Goal: Transaction & Acquisition: Purchase product/service

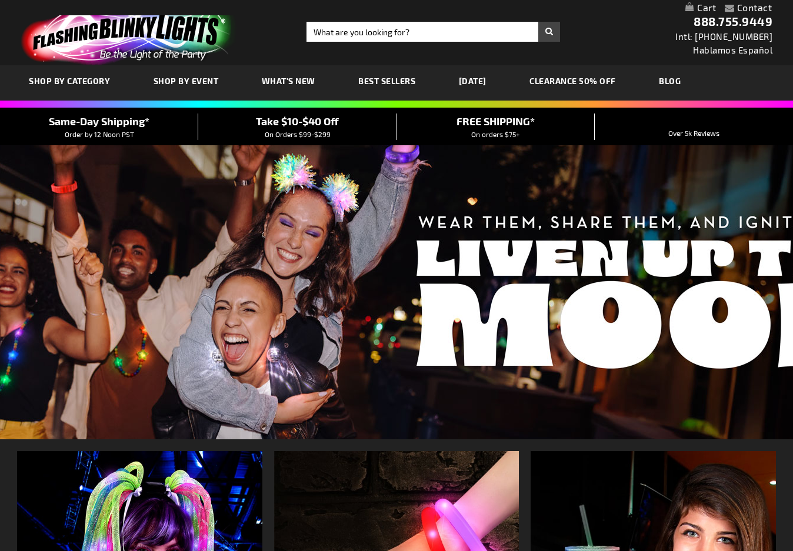
scroll to position [0, 1]
click at [335, 26] on input "Search" at bounding box center [433, 32] width 254 height 20
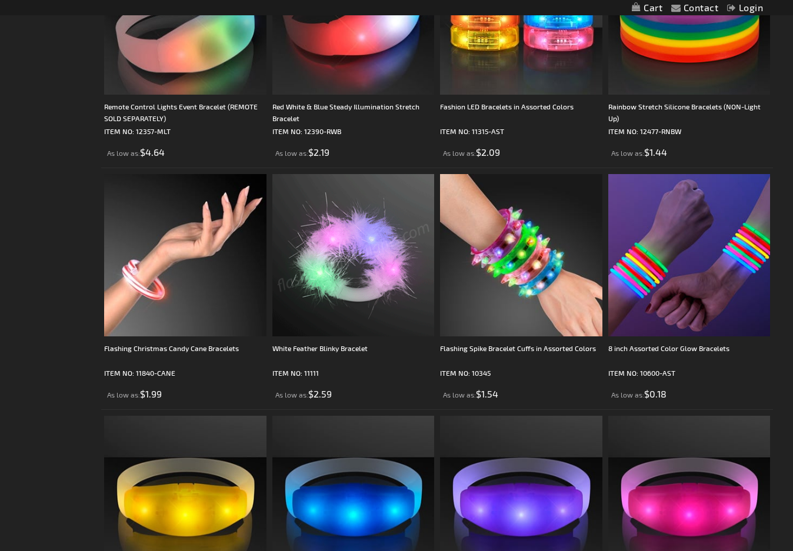
scroll to position [1542, 0]
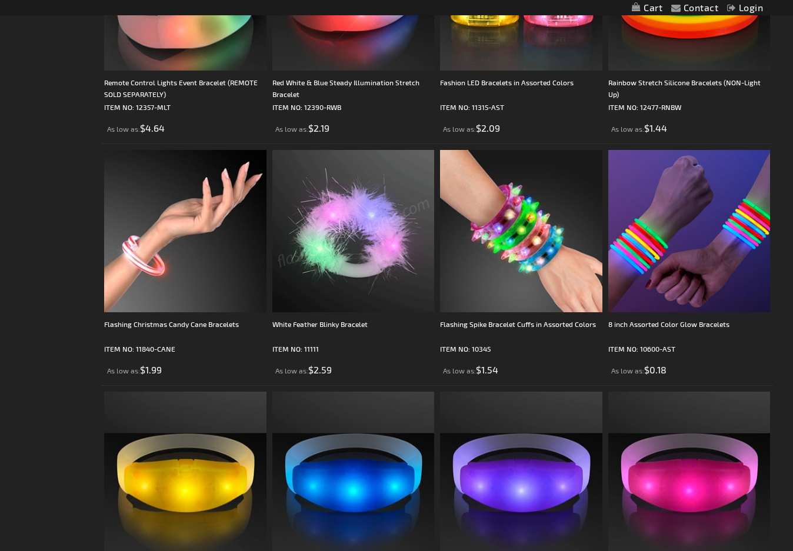
click at [683, 287] on div "Close dialog Get 10% Off Subscribe and save today Unlock Offer Submit" at bounding box center [396, 275] width 793 height 551
click at [682, 290] on img at bounding box center [689, 231] width 162 height 162
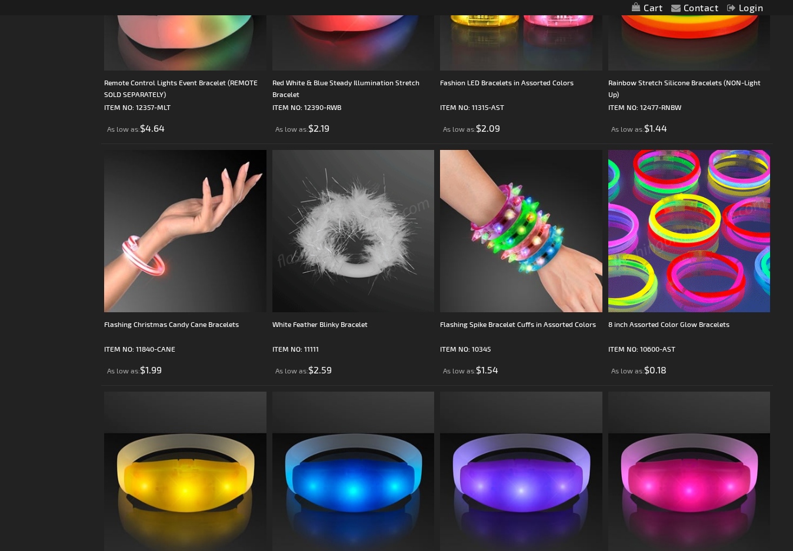
click at [687, 270] on img at bounding box center [689, 231] width 162 height 162
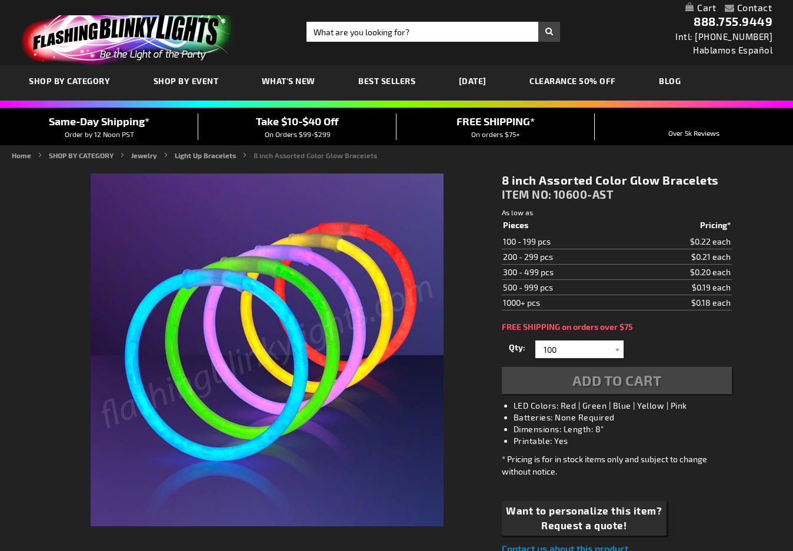
scroll to position [29, 0]
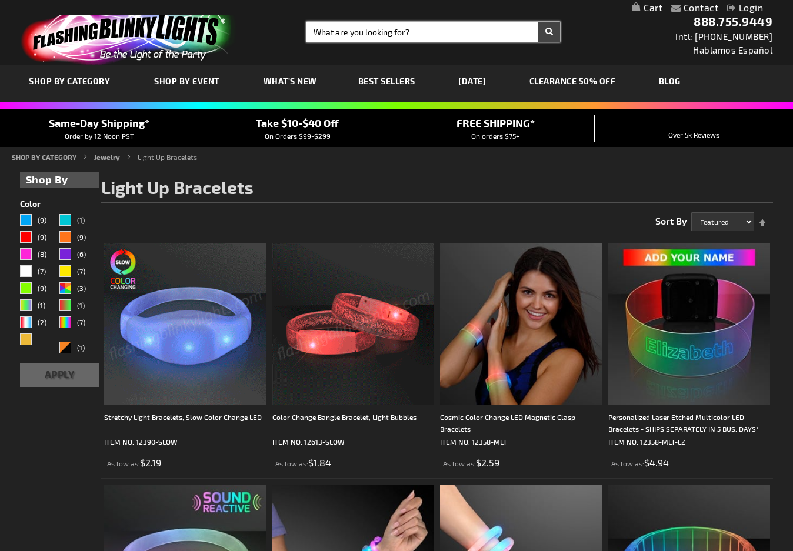
click at [440, 34] on input "Search" at bounding box center [433, 32] width 254 height 20
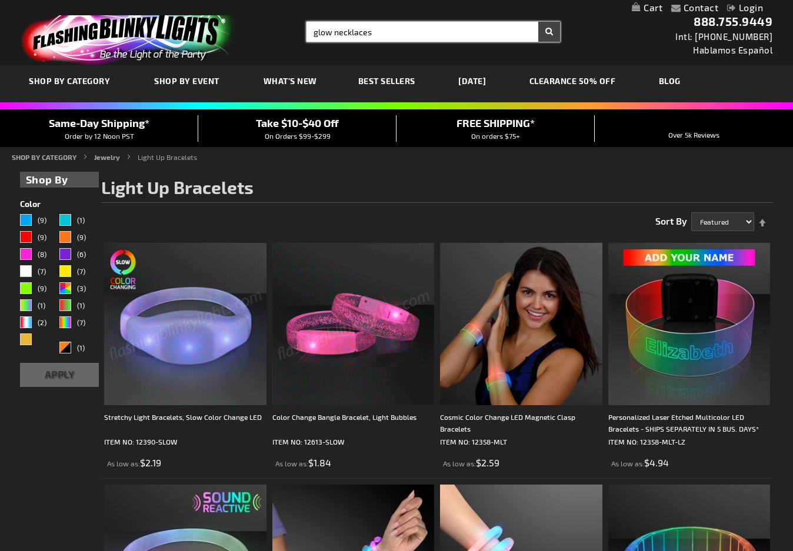
type input "glow necklaces"
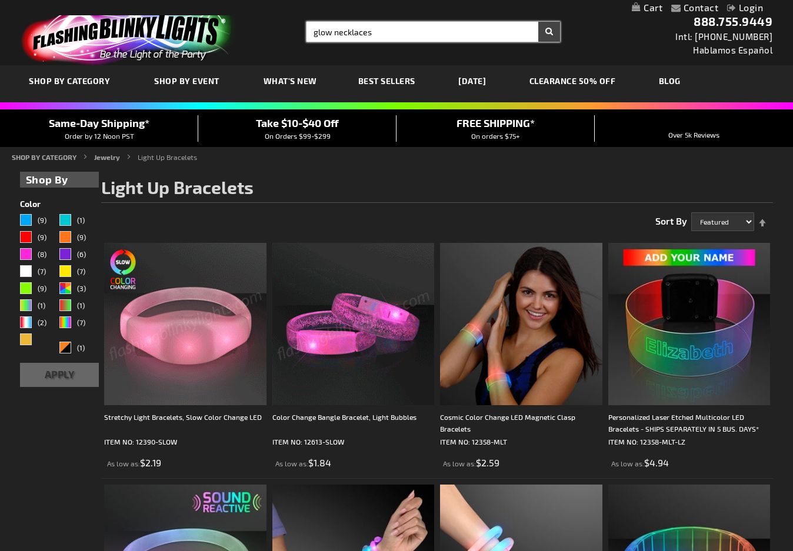
click at [549, 32] on button "Search" at bounding box center [549, 32] width 22 height 20
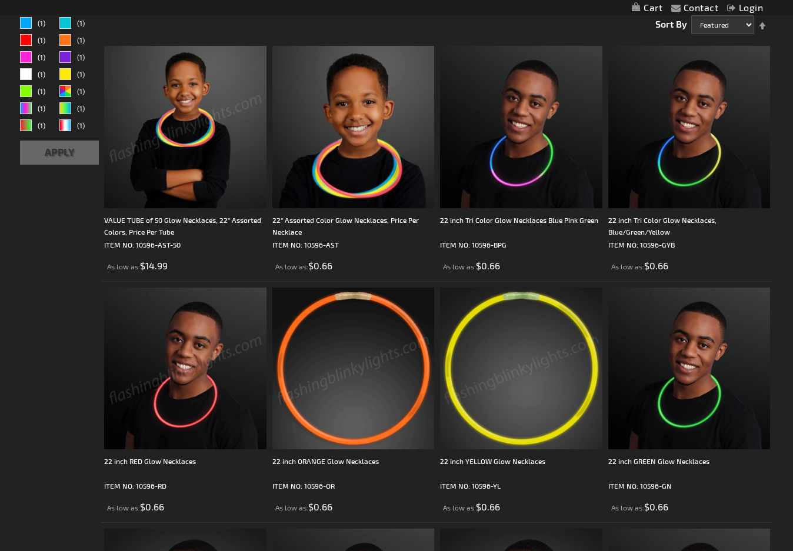
scroll to position [195, 0]
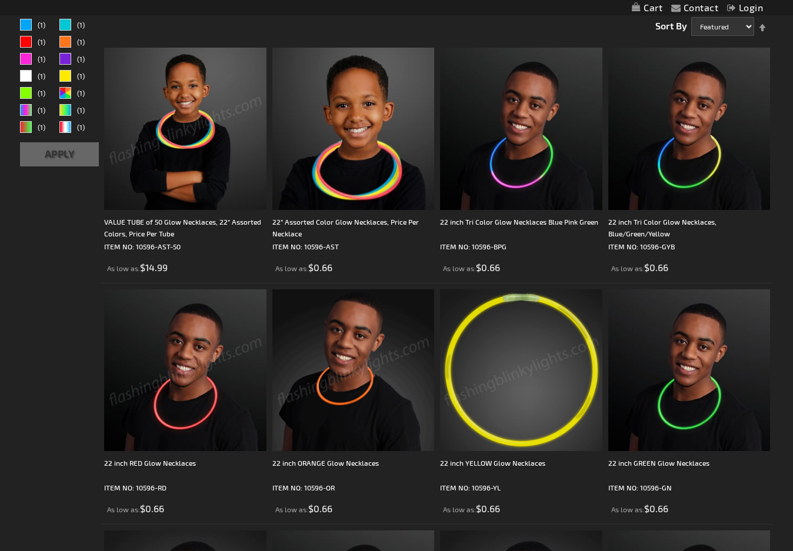
click at [200, 179] on img at bounding box center [185, 129] width 162 height 162
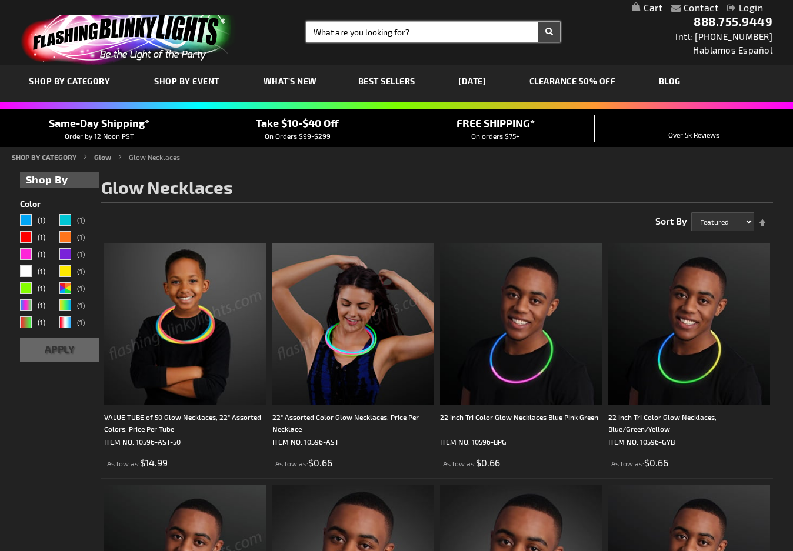
click at [330, 29] on input "Search" at bounding box center [433, 32] width 254 height 20
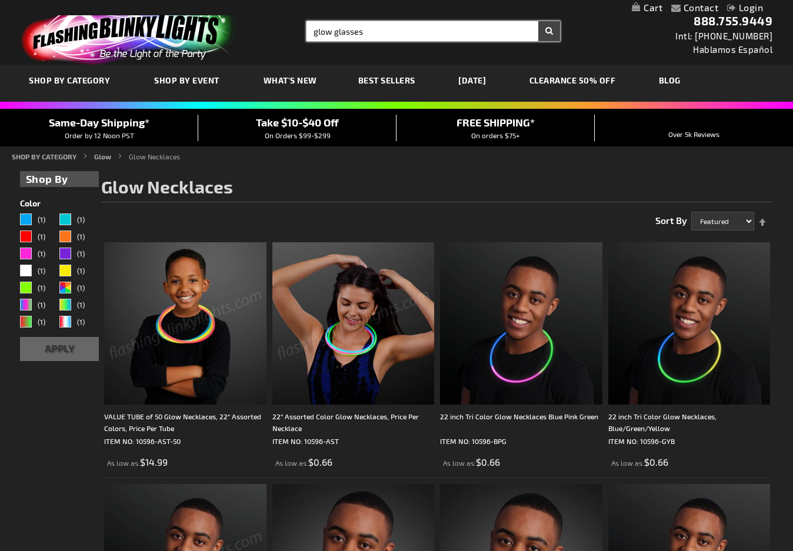
type input "glow glasses"
click at [549, 31] on button "Search" at bounding box center [549, 31] width 22 height 20
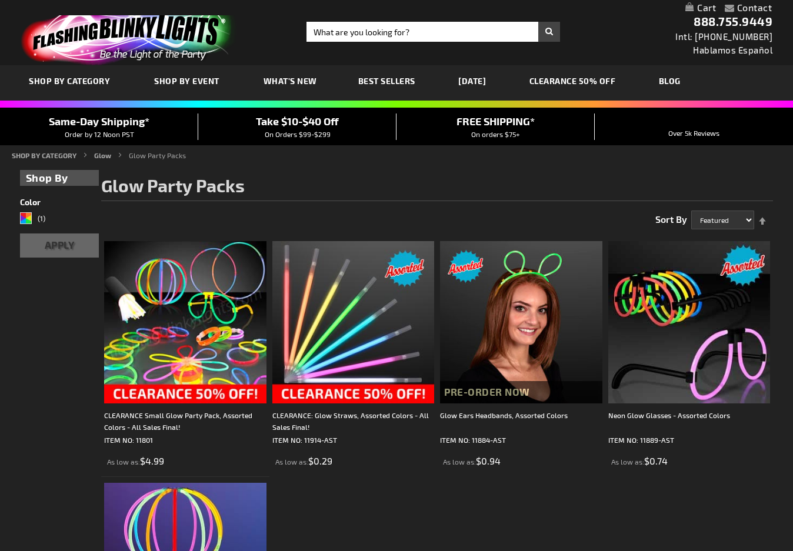
click at [192, 82] on span "Shop By Event" at bounding box center [186, 81] width 65 height 10
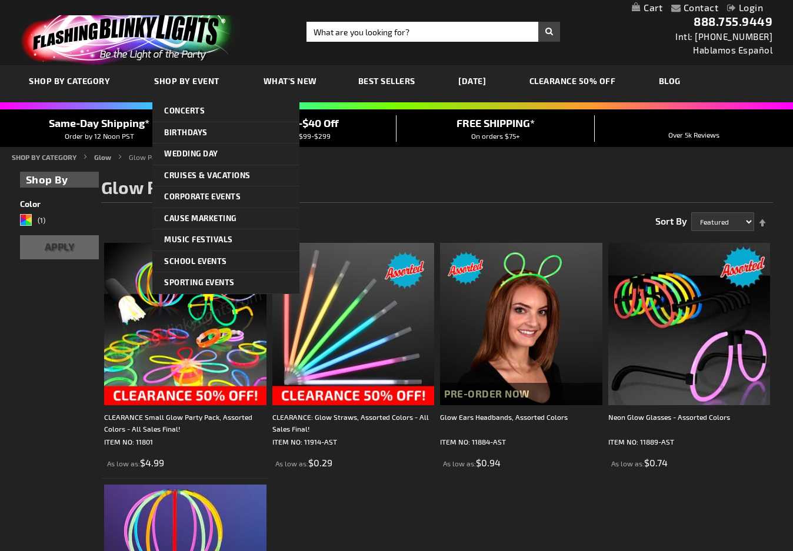
click at [202, 241] on span "Music Festivals" at bounding box center [198, 239] width 69 height 9
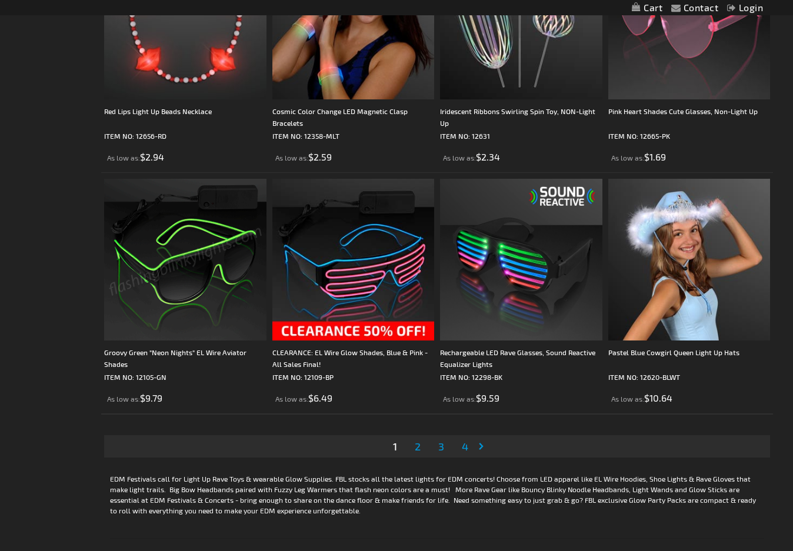
scroll to position [3551, 0]
click at [416, 449] on span "2" at bounding box center [418, 446] width 6 height 13
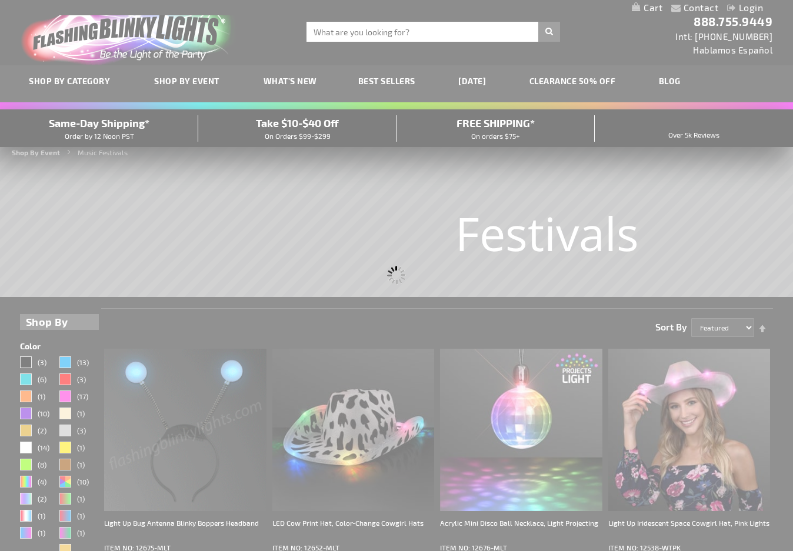
scroll to position [98, 0]
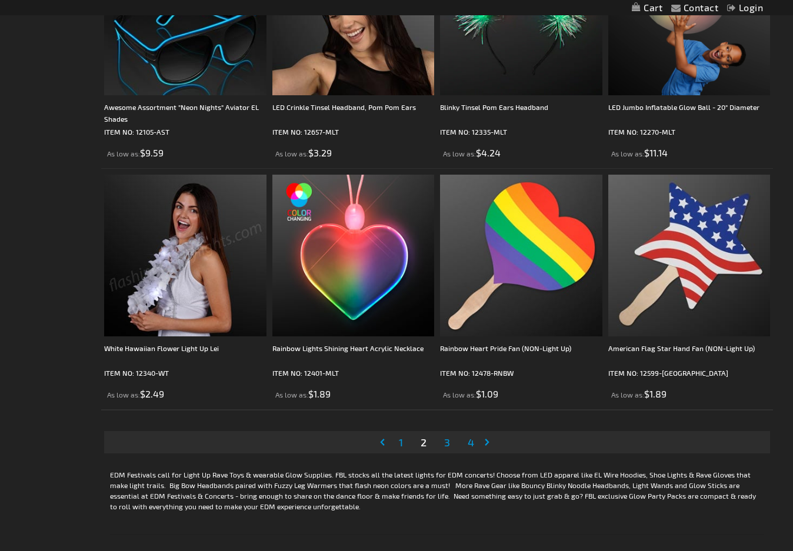
scroll to position [3571, 0]
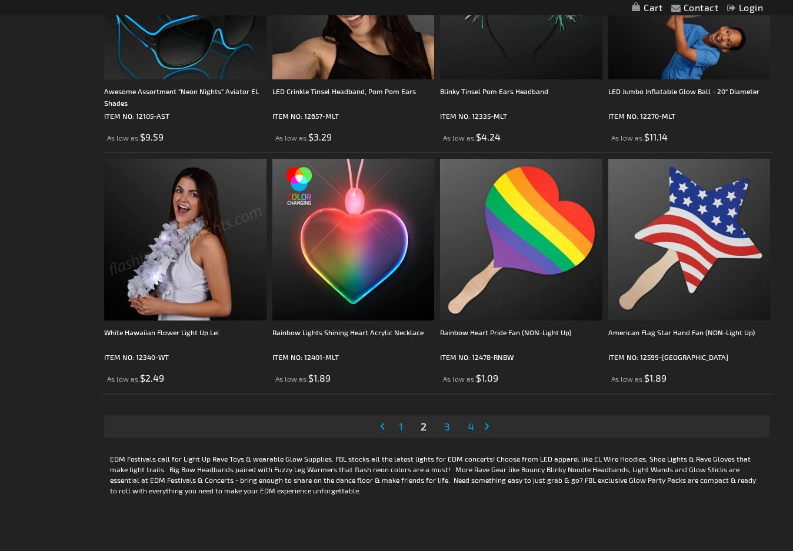
click at [449, 430] on span "3" at bounding box center [447, 426] width 6 height 13
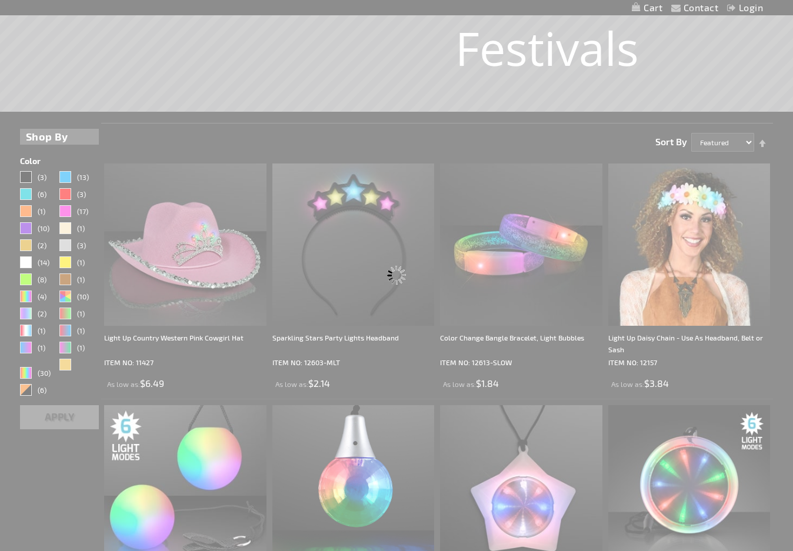
scroll to position [0, 0]
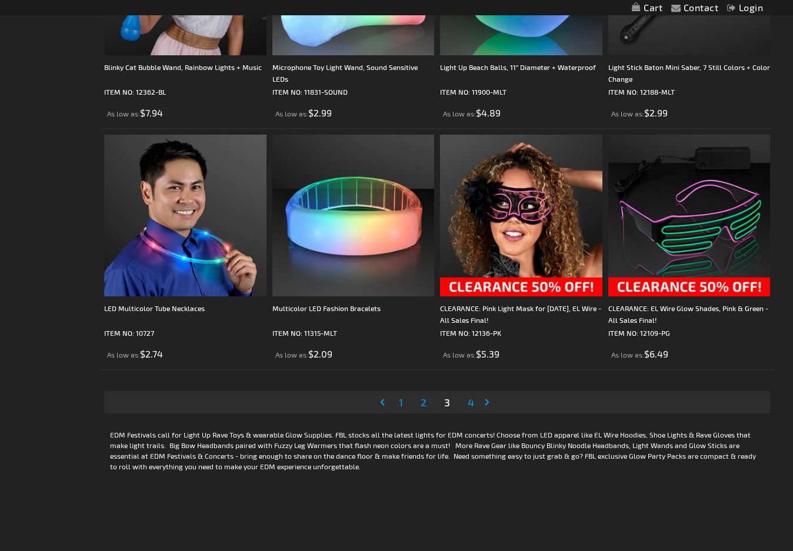
scroll to position [3602, 0]
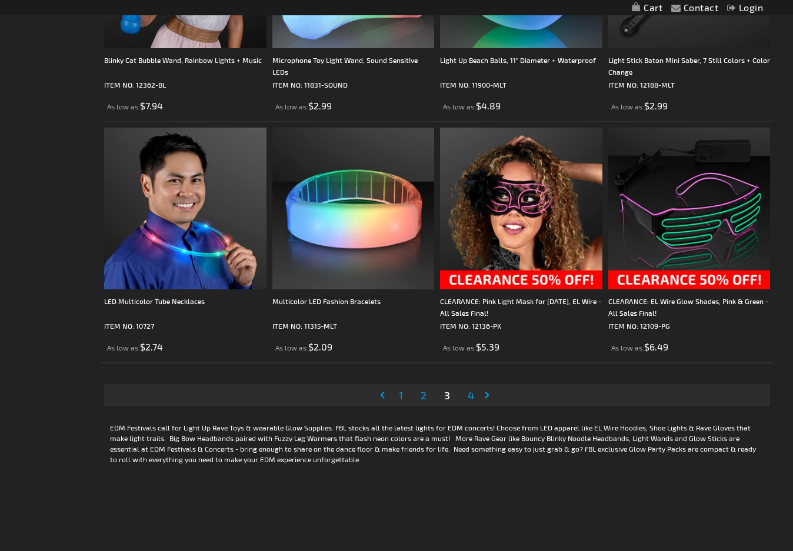
click at [472, 399] on span "4" at bounding box center [471, 395] width 6 height 13
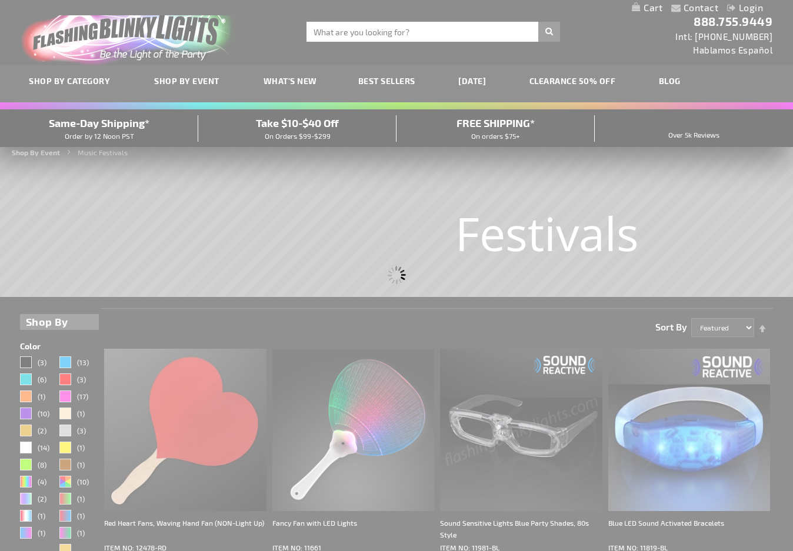
scroll to position [19, 1]
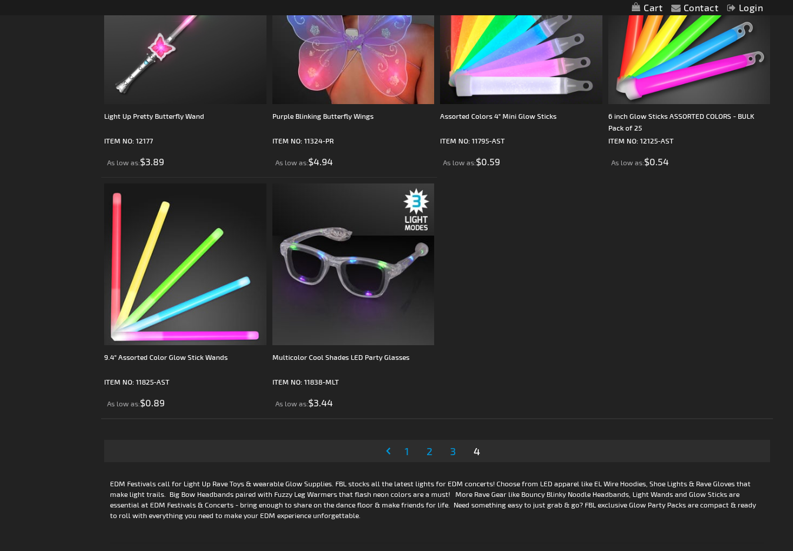
scroll to position [2583, 0]
